Goal: Find specific page/section

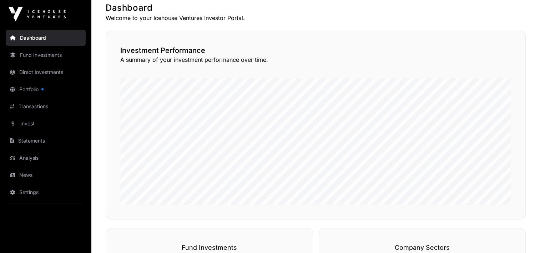
scroll to position [143, 0]
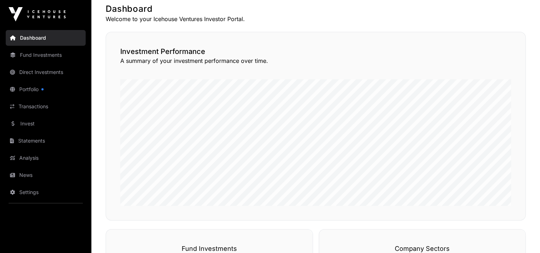
click at [31, 174] on link "News" at bounding box center [46, 175] width 80 height 16
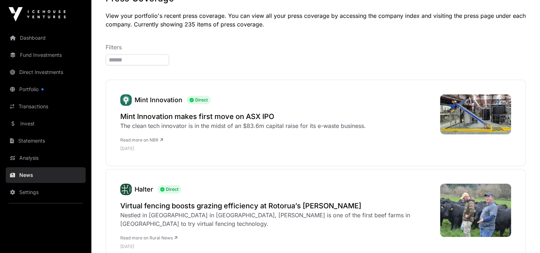
scroll to position [36, 0]
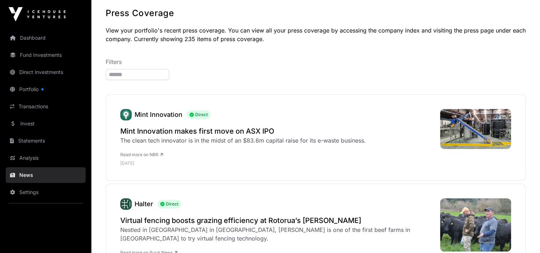
click at [33, 86] on link "Portfolio" at bounding box center [46, 89] width 80 height 16
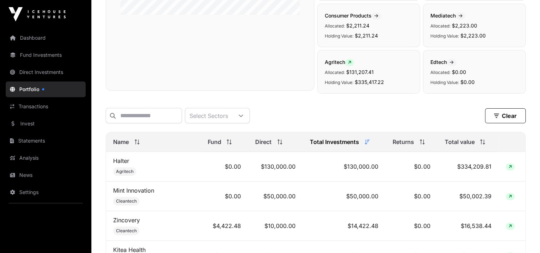
scroll to position [179, 0]
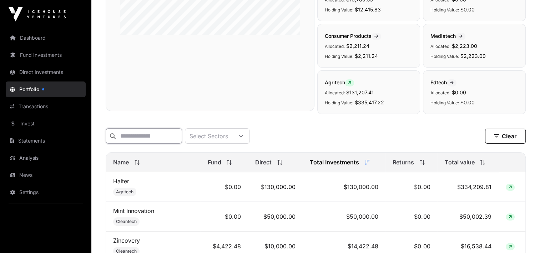
click at [160, 131] on input "text" at bounding box center [144, 135] width 76 height 15
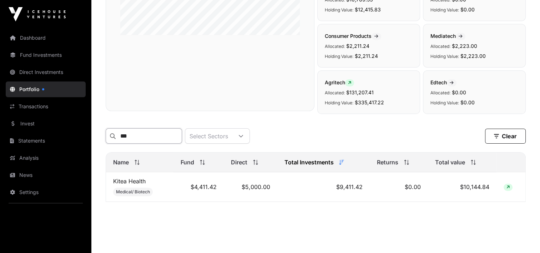
type input "***"
click at [119, 184] on link "Kitea Health" at bounding box center [129, 181] width 33 height 7
